Goal: Transaction & Acquisition: Purchase product/service

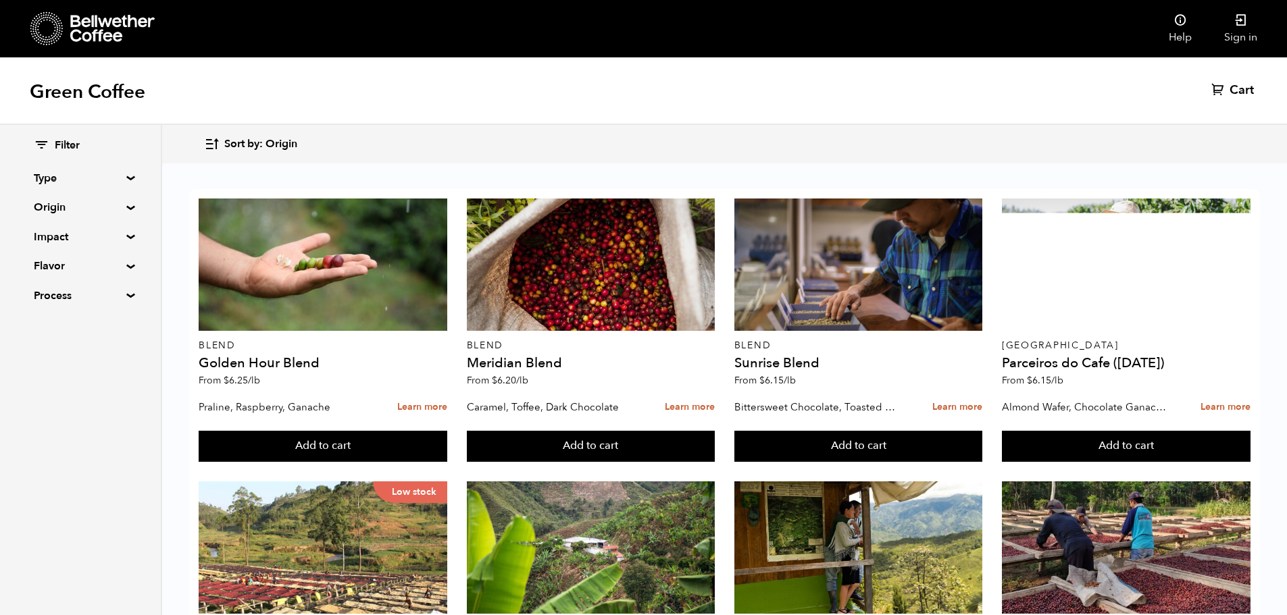
click at [118, 203] on summary "Origin" at bounding box center [80, 207] width 93 height 16
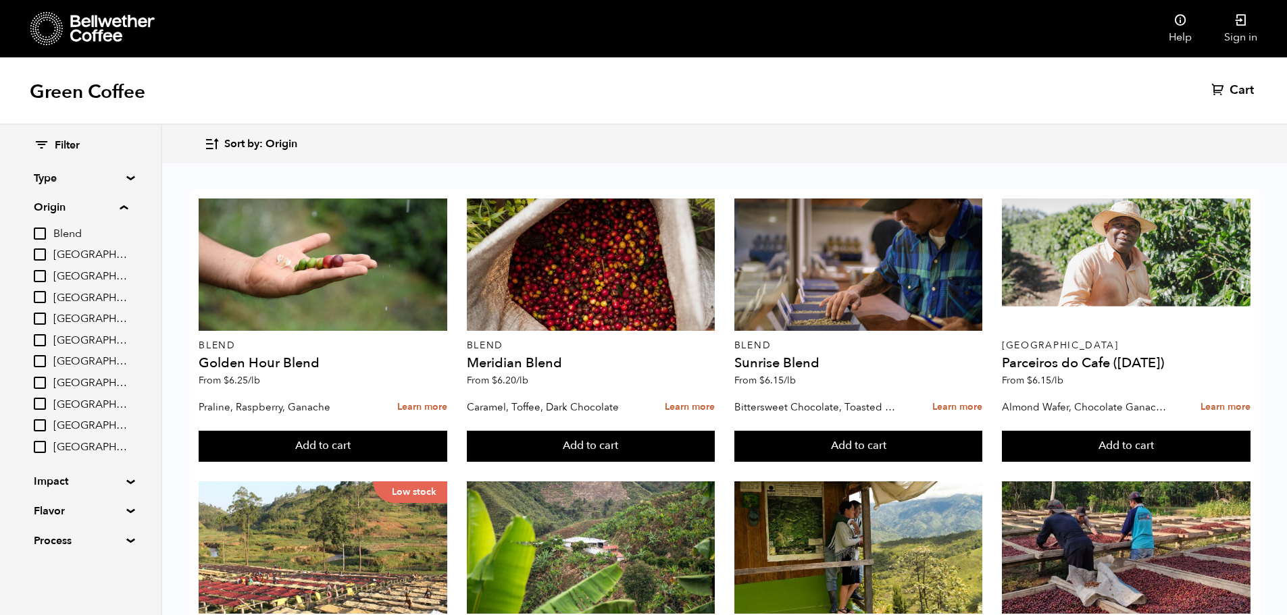
click at [45, 254] on input "[GEOGRAPHIC_DATA]" at bounding box center [40, 255] width 12 height 12
checkbox input "true"
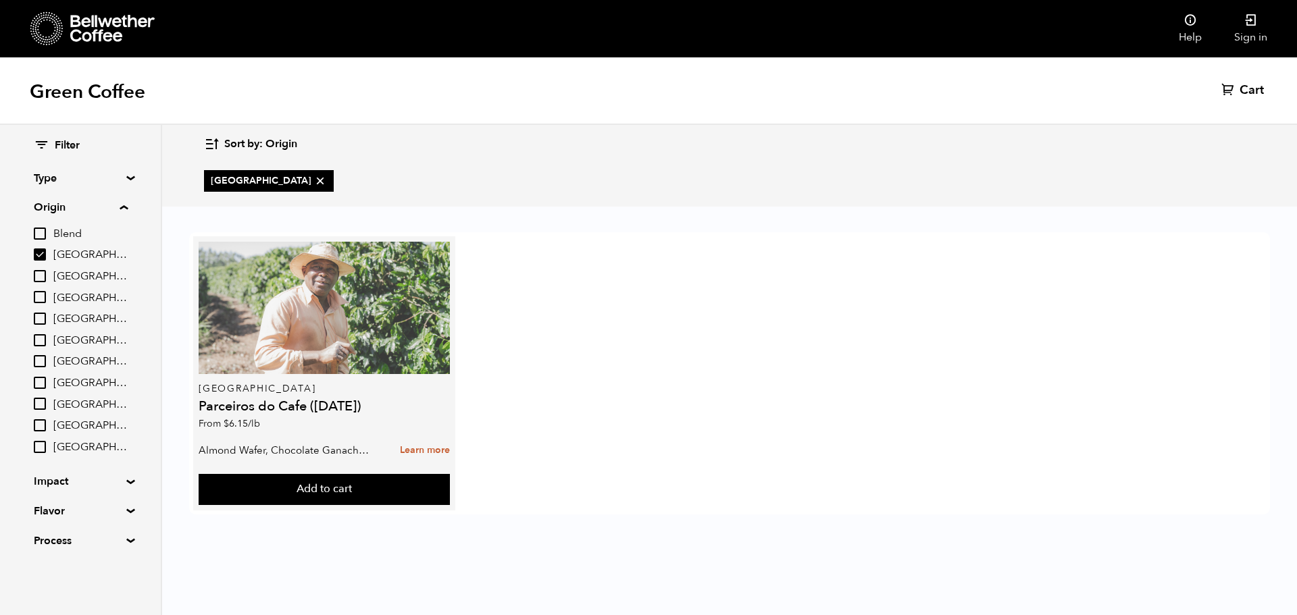
click at [287, 293] on div at bounding box center [324, 308] width 251 height 132
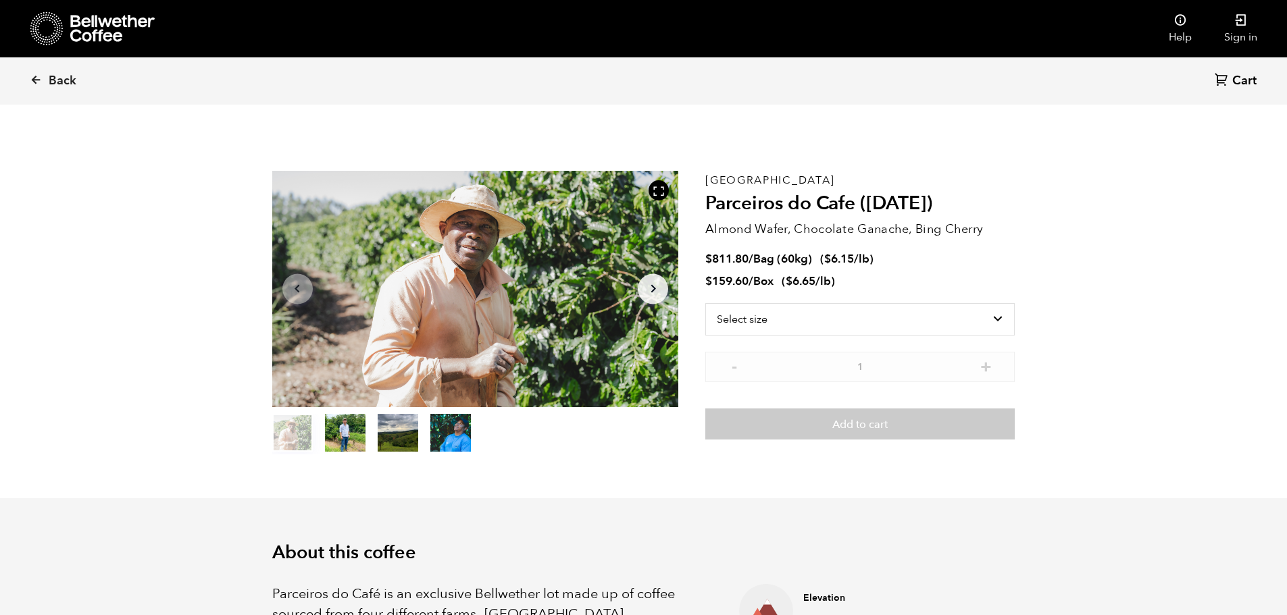
scroll to position [588, 719]
click at [1009, 324] on select "Select size Bag (60kg) (132 lbs) Box (24 lbs)" at bounding box center [859, 319] width 309 height 32
click at [1041, 267] on section "Item 1 of 4 Arrow Left Arrow Right item 0 item 1 item 2 item 3 Item 1 of 4 Braz…" at bounding box center [643, 313] width 811 height 372
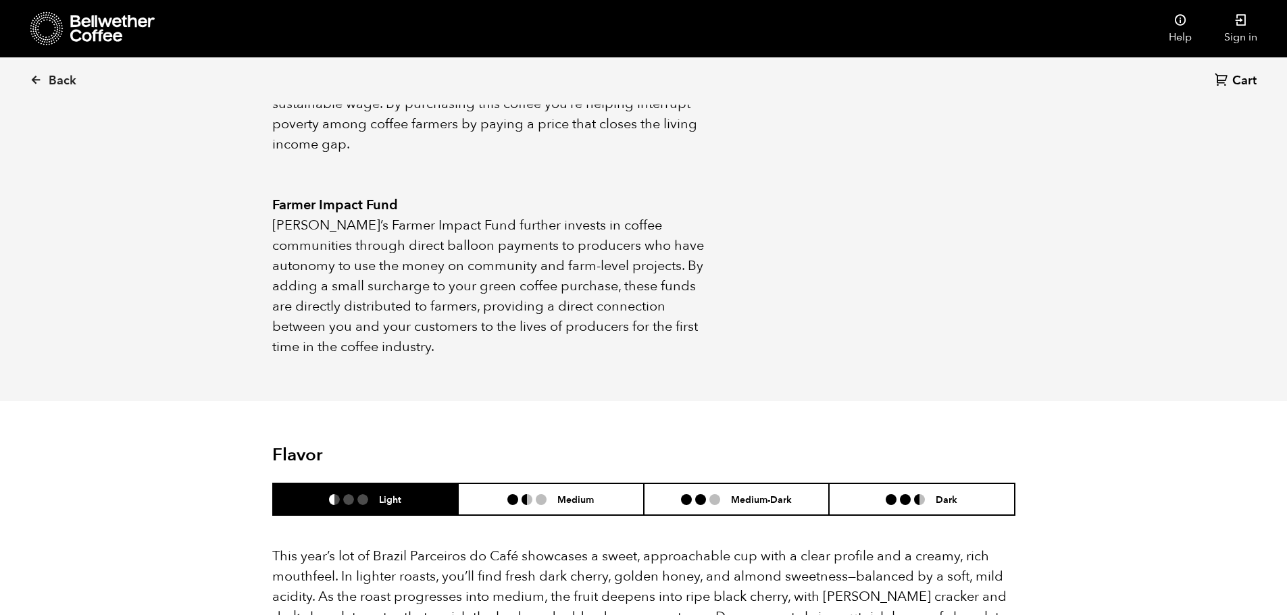
scroll to position [268, 0]
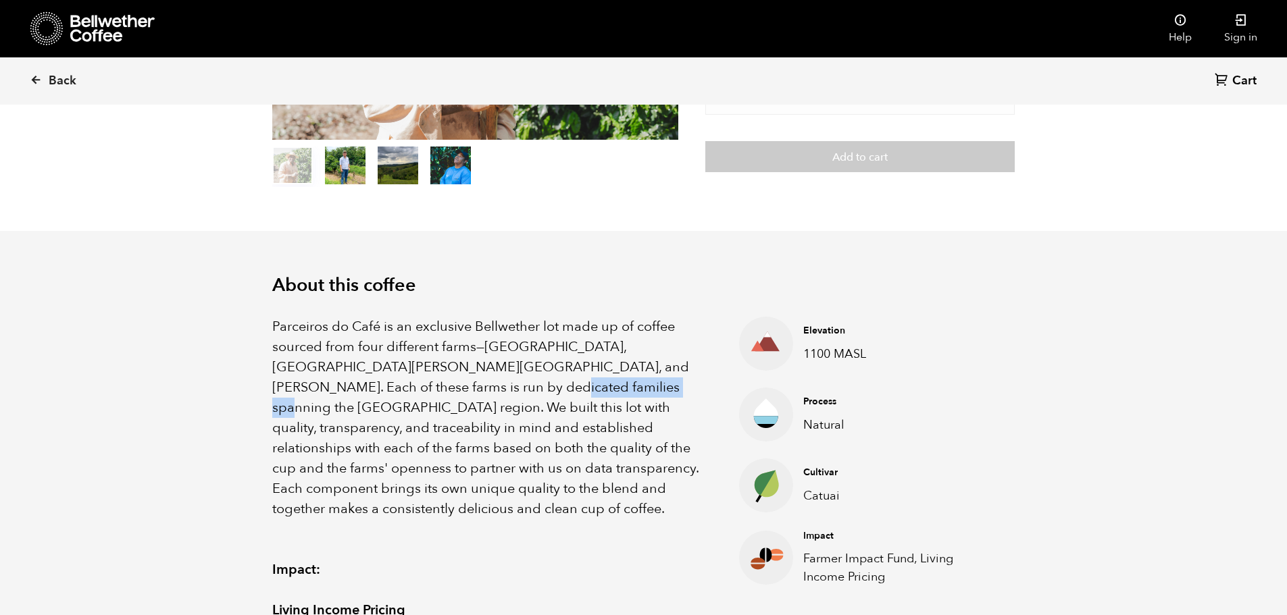
drag, startPoint x: 406, startPoint y: 388, endPoint x: 529, endPoint y: 384, distance: 123.0
click at [529, 384] on p "Parceiros do Café is an exclusive Bellwether lot made up of coffee sourced from…" at bounding box center [489, 418] width 434 height 203
copy p "Minas Gerais region"
